Goal: Find specific page/section: Find specific page/section

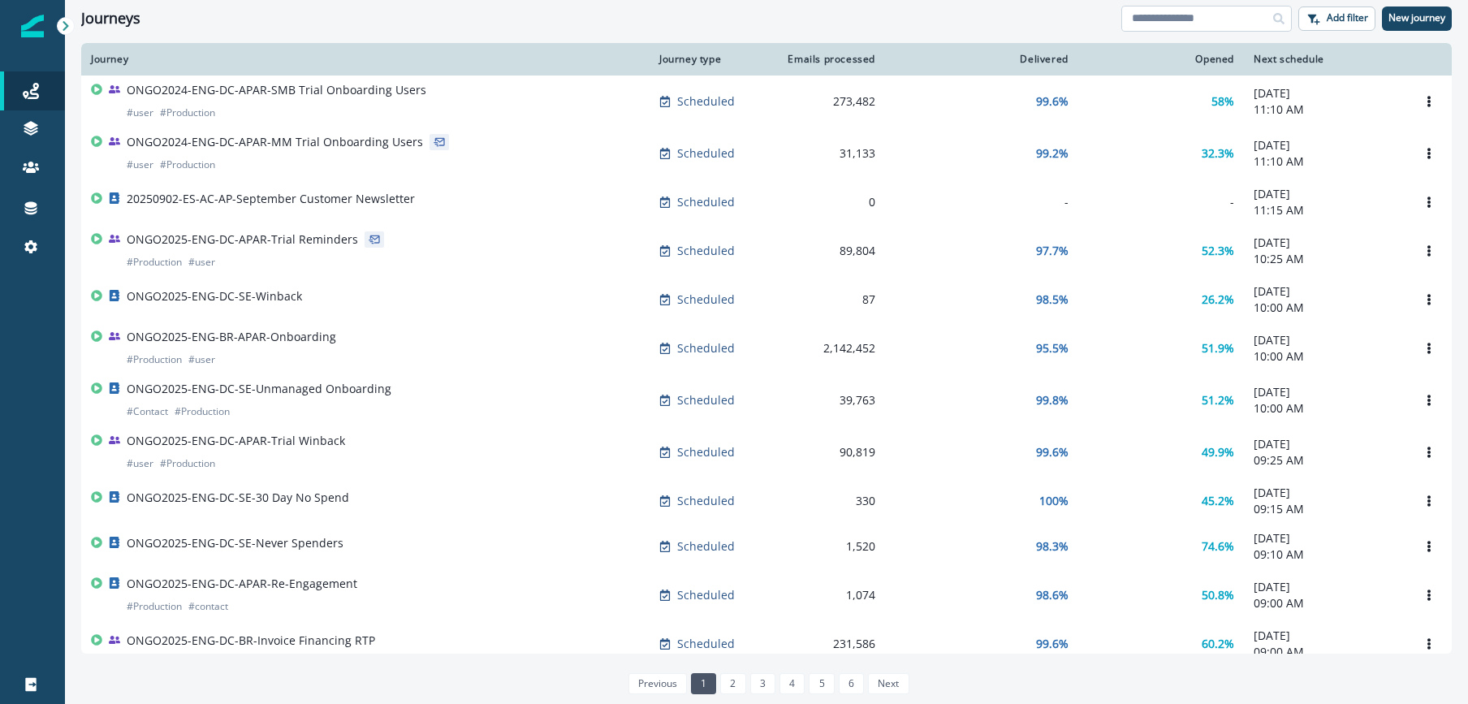
click at [1188, 17] on input at bounding box center [1206, 19] width 171 height 26
type input "*"
type input "**********"
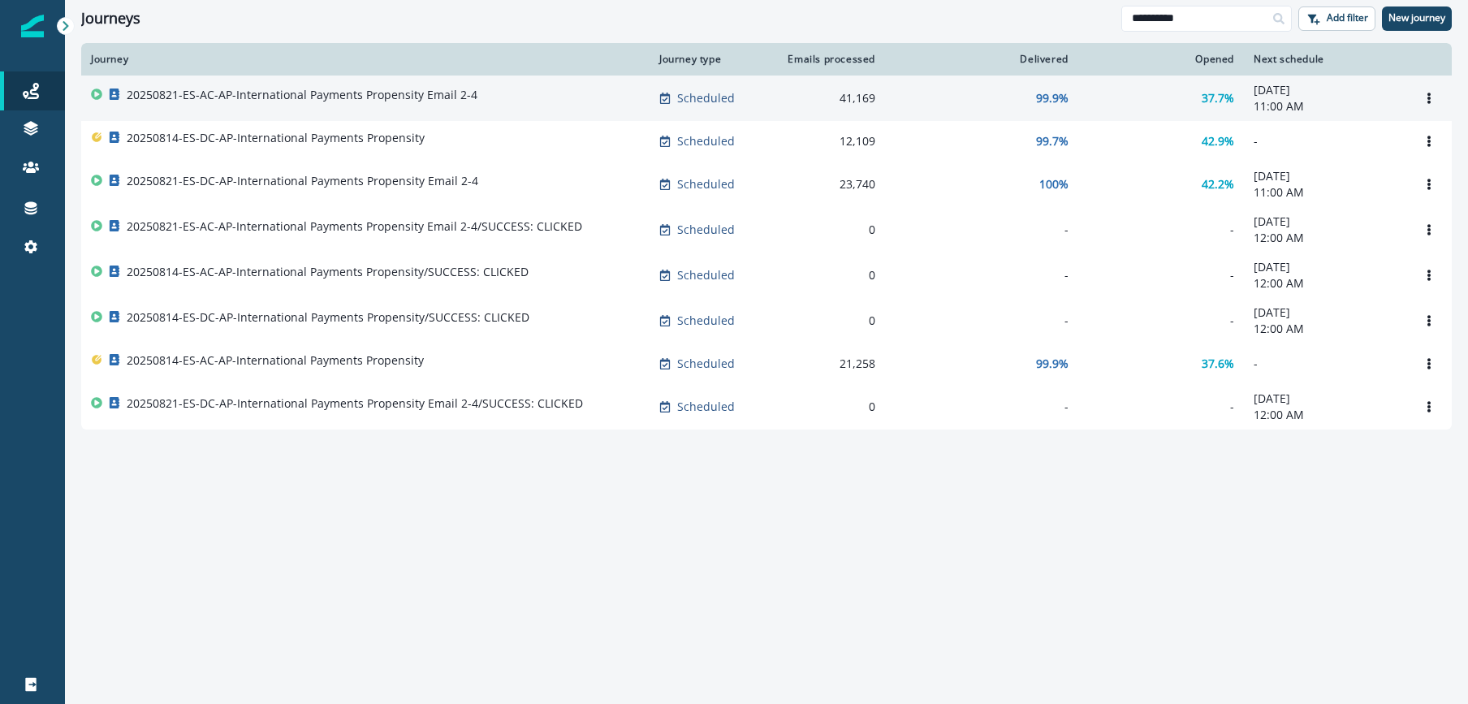
click at [394, 97] on p "20250821-ES-AC-AP-International Payments Propensity Email 2-4" at bounding box center [302, 95] width 351 height 16
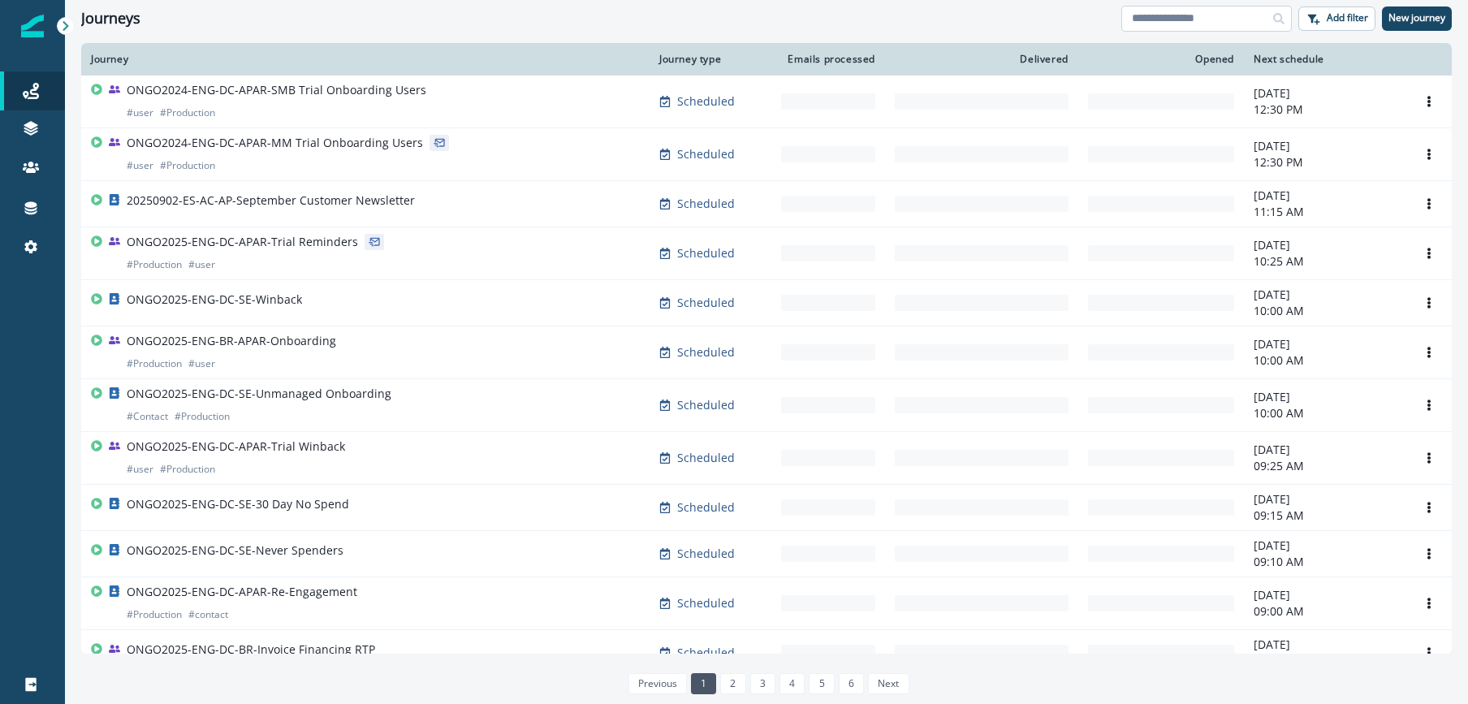
click at [1168, 18] on input at bounding box center [1206, 19] width 171 height 26
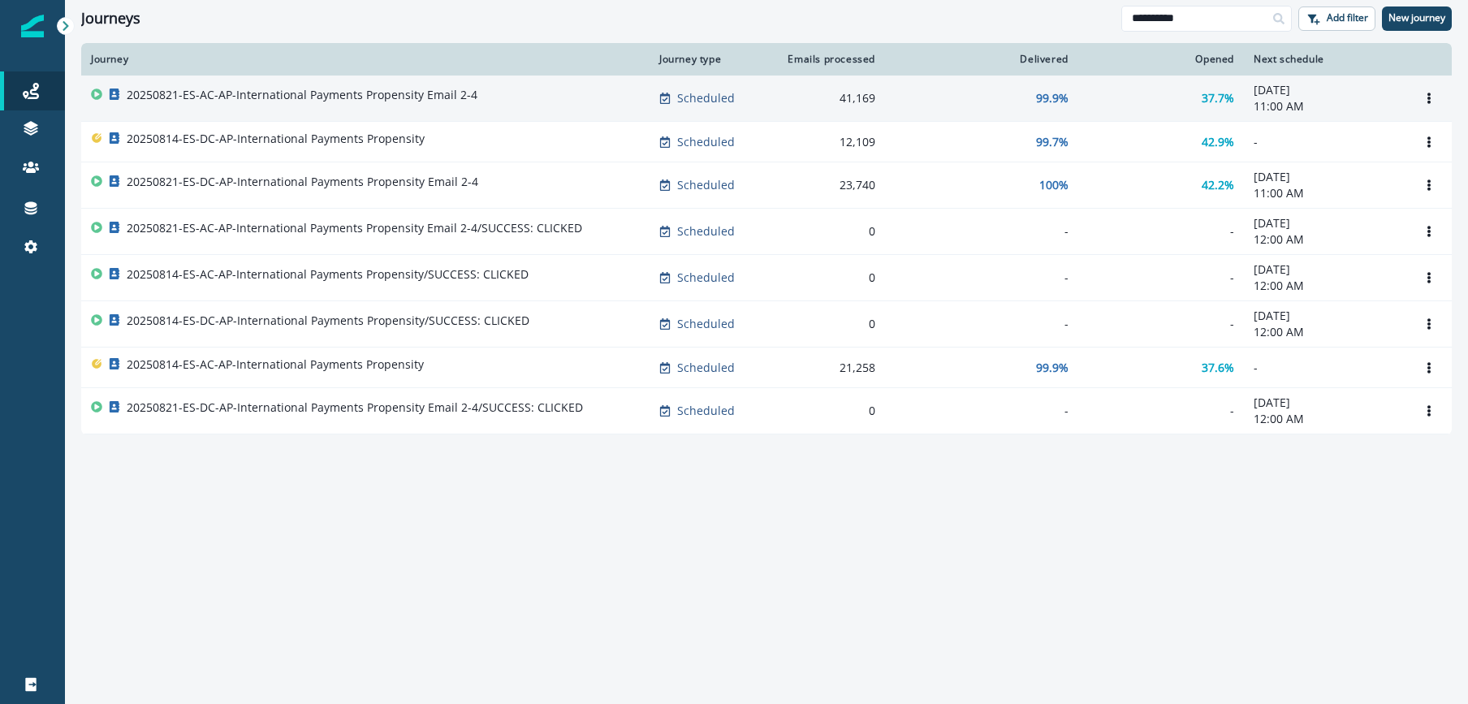
type input "**********"
click at [339, 103] on p "20250821-ES-AC-AP-International Payments Propensity Email 2-4" at bounding box center [302, 95] width 351 height 16
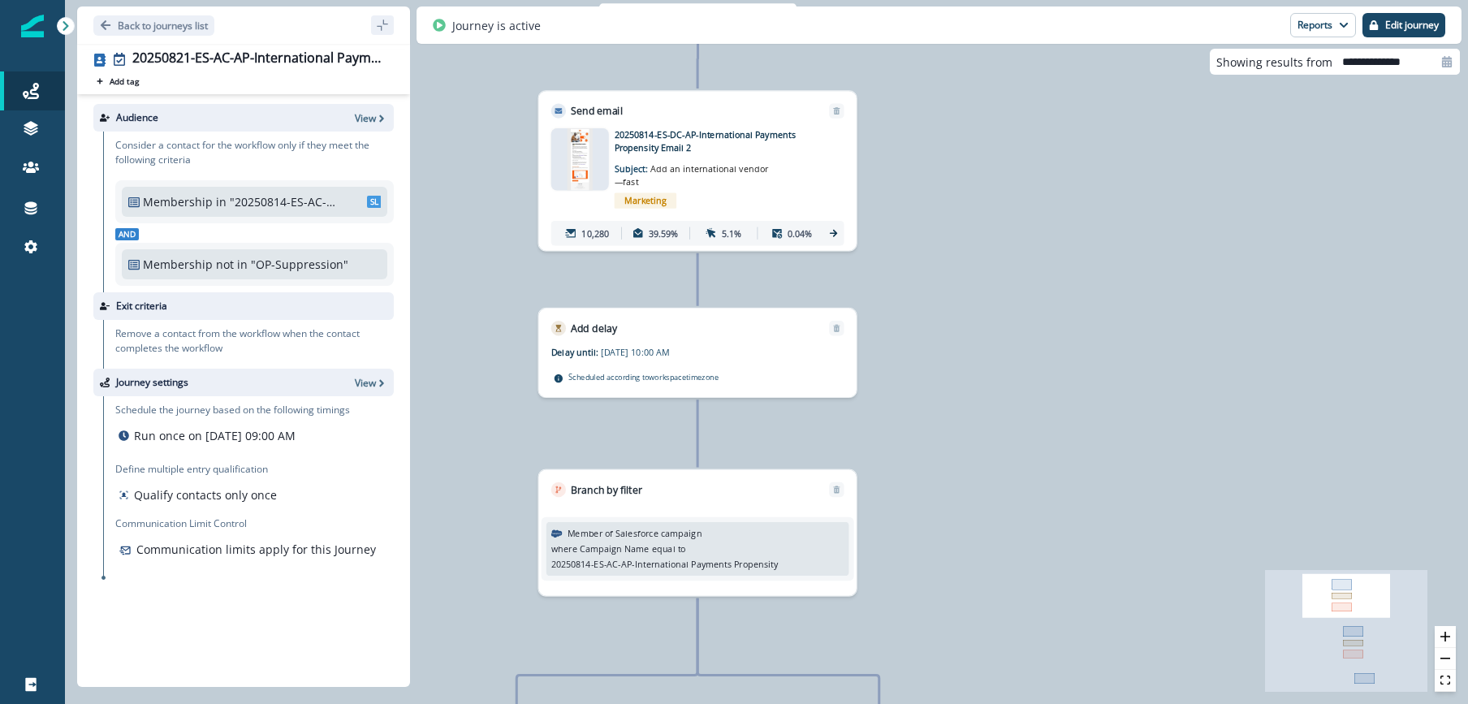
click at [579, 158] on img at bounding box center [580, 159] width 26 height 62
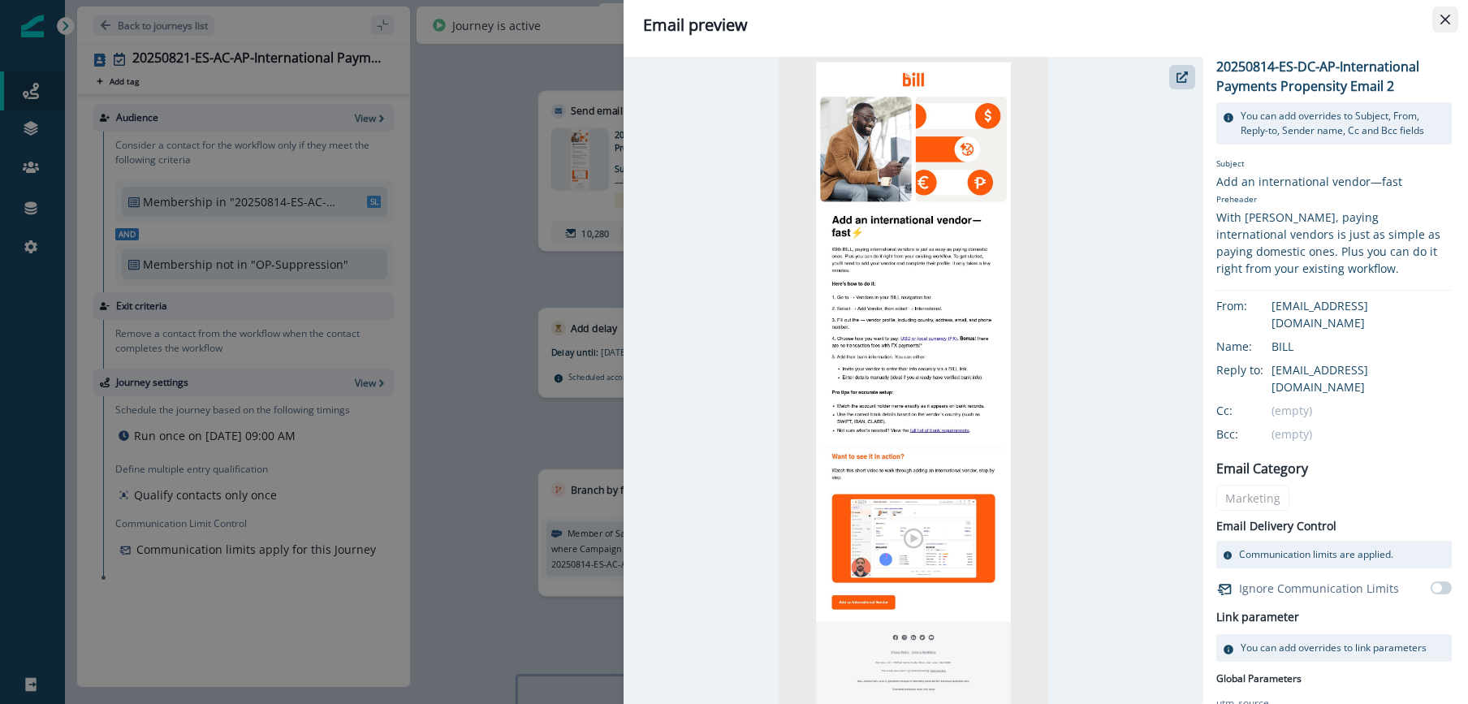
click at [1449, 19] on icon "Close" at bounding box center [1445, 20] width 10 height 10
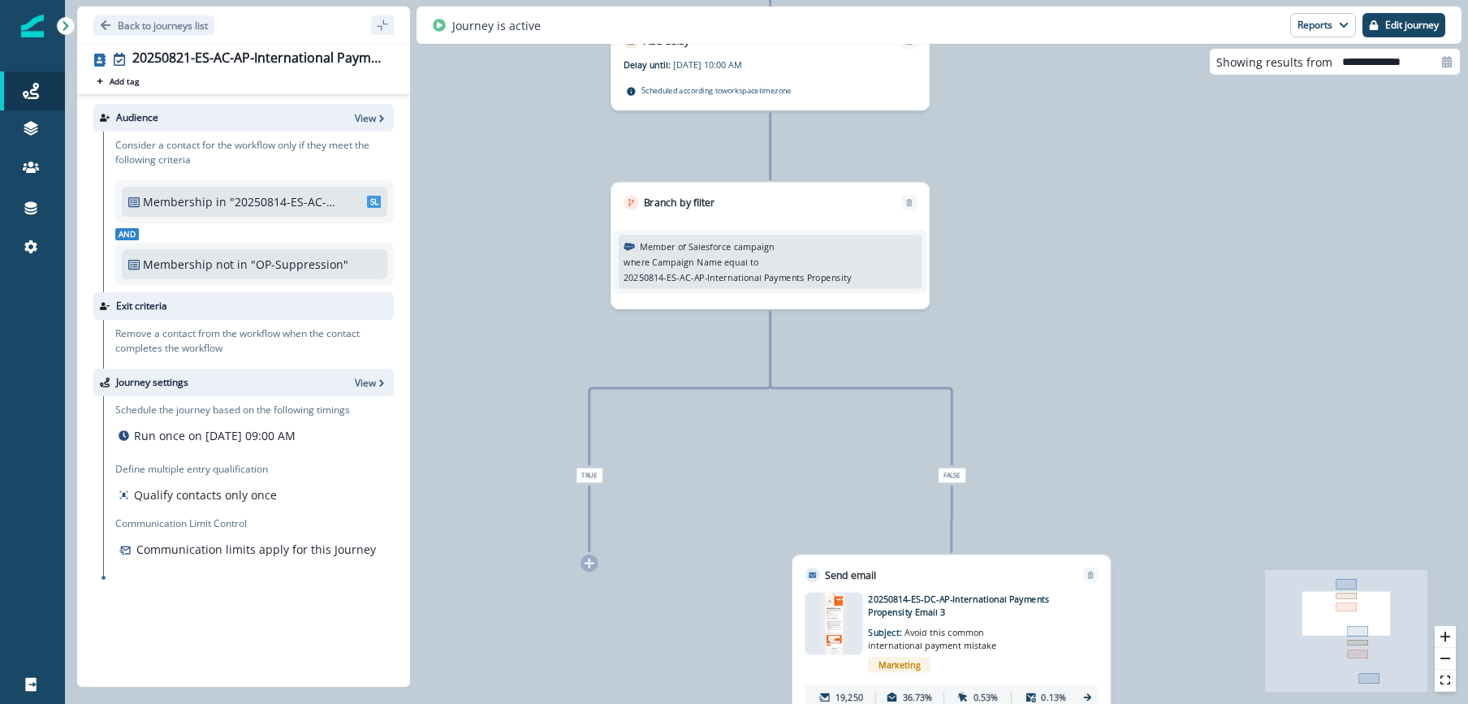
click at [838, 598] on img at bounding box center [834, 624] width 25 height 62
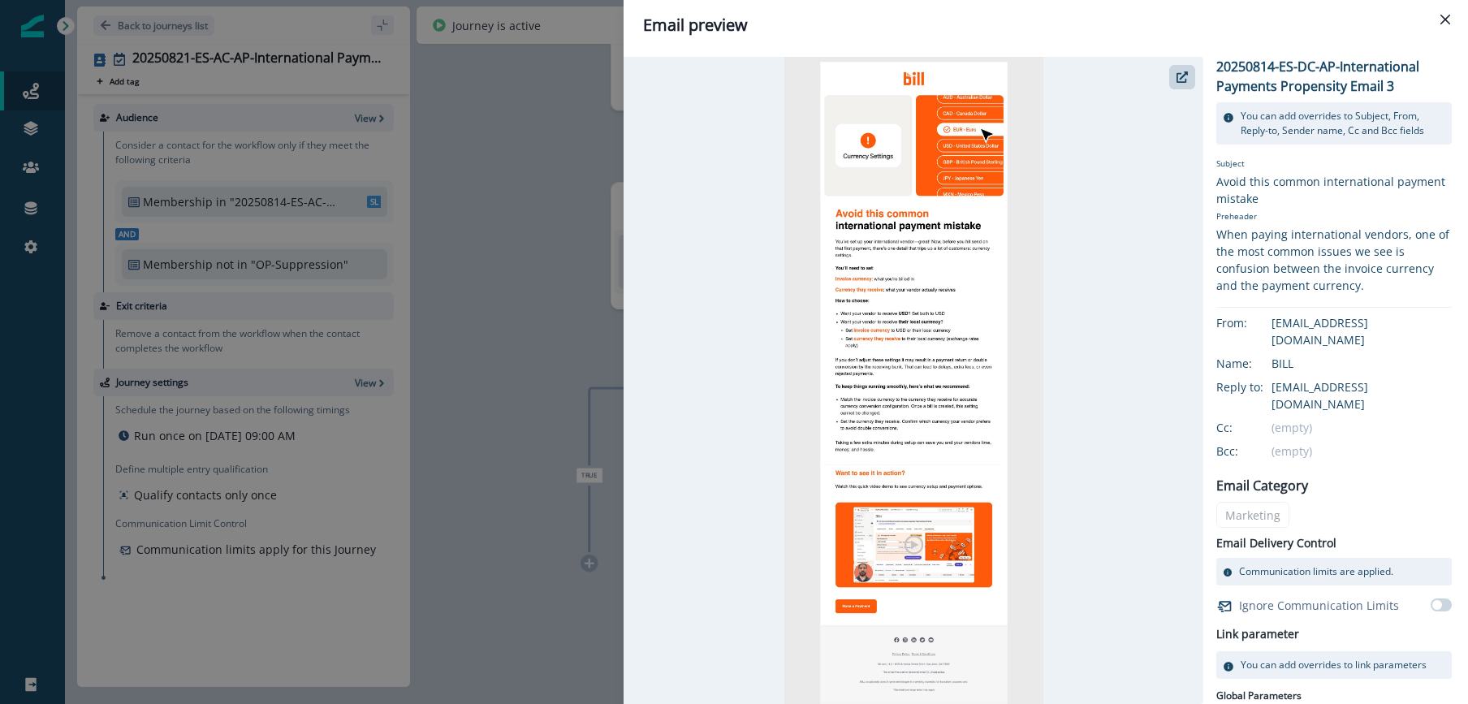
click at [502, 573] on div "Email preview 20250814-ES-DC-AP-International Payments Propensity Email 3 You c…" at bounding box center [734, 352] width 1468 height 704
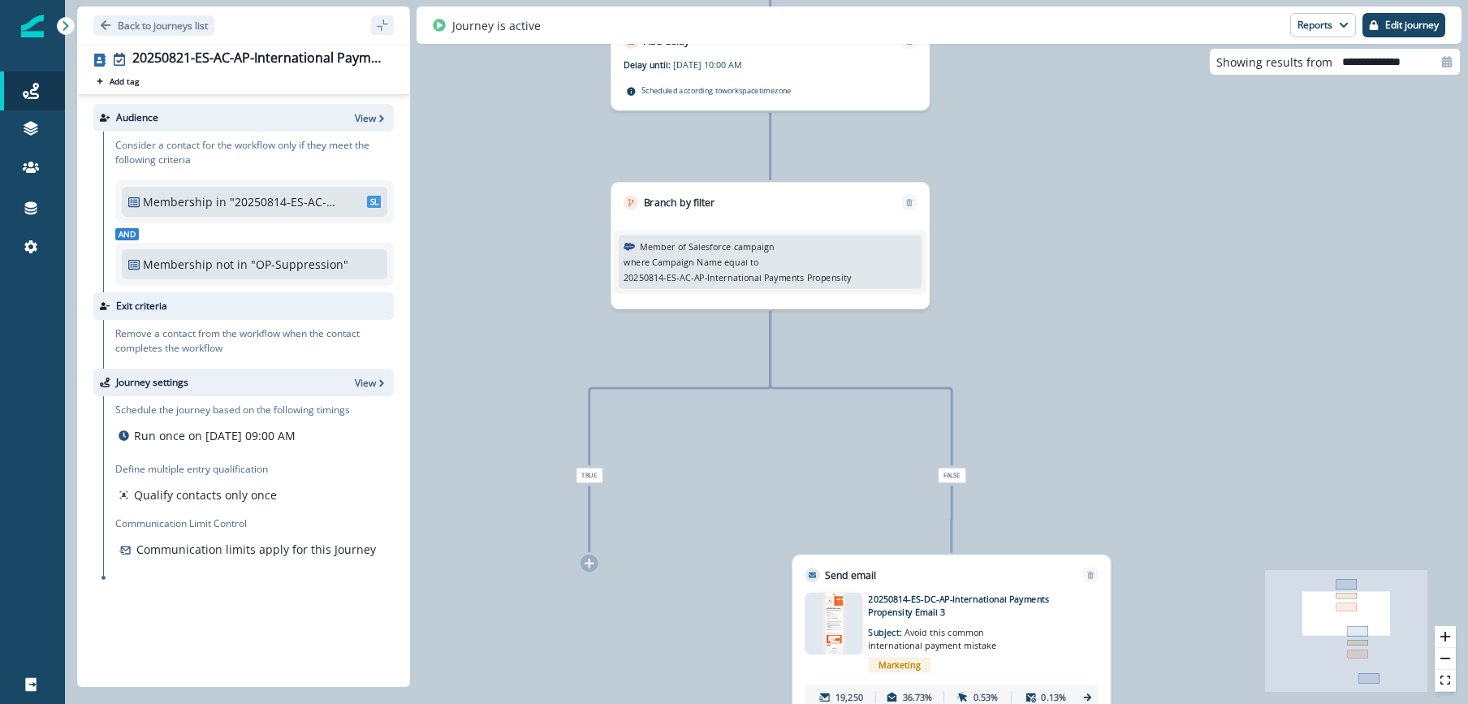
scroll to position [11, 0]
